Goal: Task Accomplishment & Management: Manage account settings

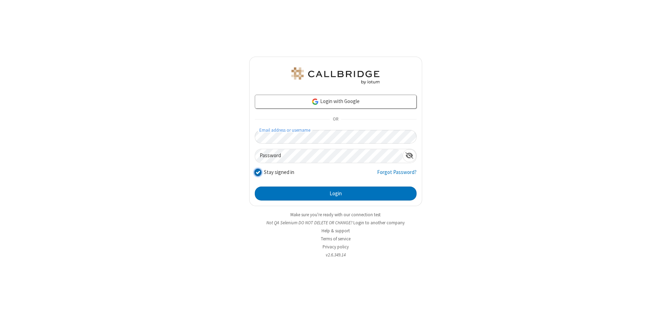
click at [257, 172] on input "Stay signed in" at bounding box center [258, 171] width 7 height 7
checkbox input "false"
click at [335, 193] on button "Login" at bounding box center [336, 193] width 162 height 14
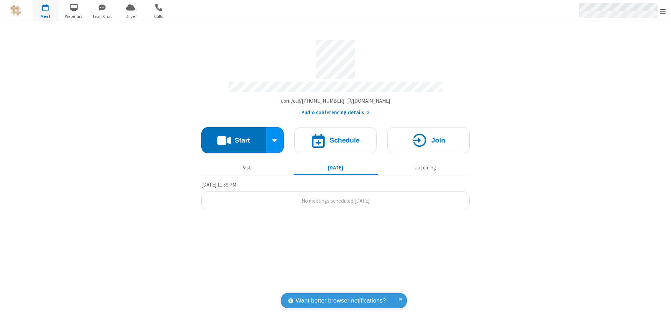
click at [662, 10] on span "Open menu" at bounding box center [663, 11] width 6 height 7
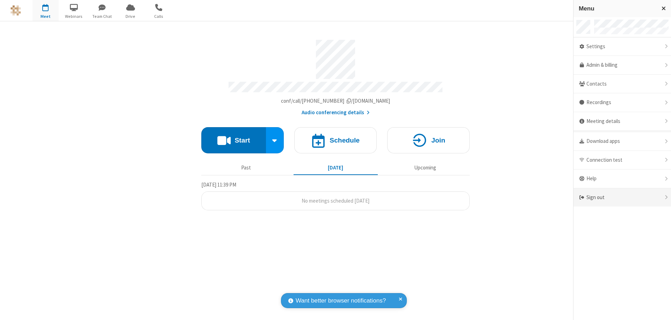
click at [622, 197] on div "Sign out" at bounding box center [621, 197] width 97 height 19
